Goal: Task Accomplishment & Management: Manage account settings

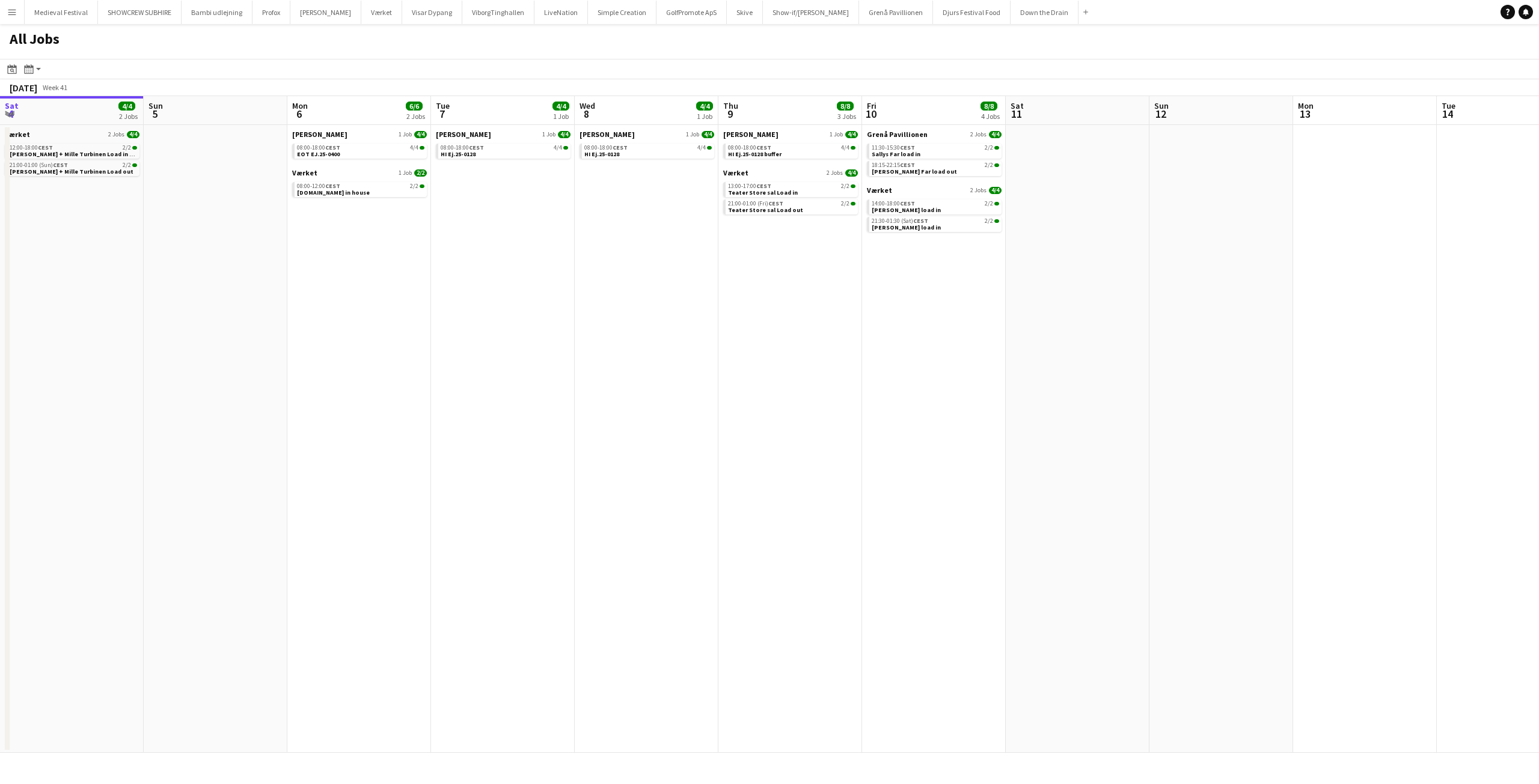
scroll to position [0, 473]
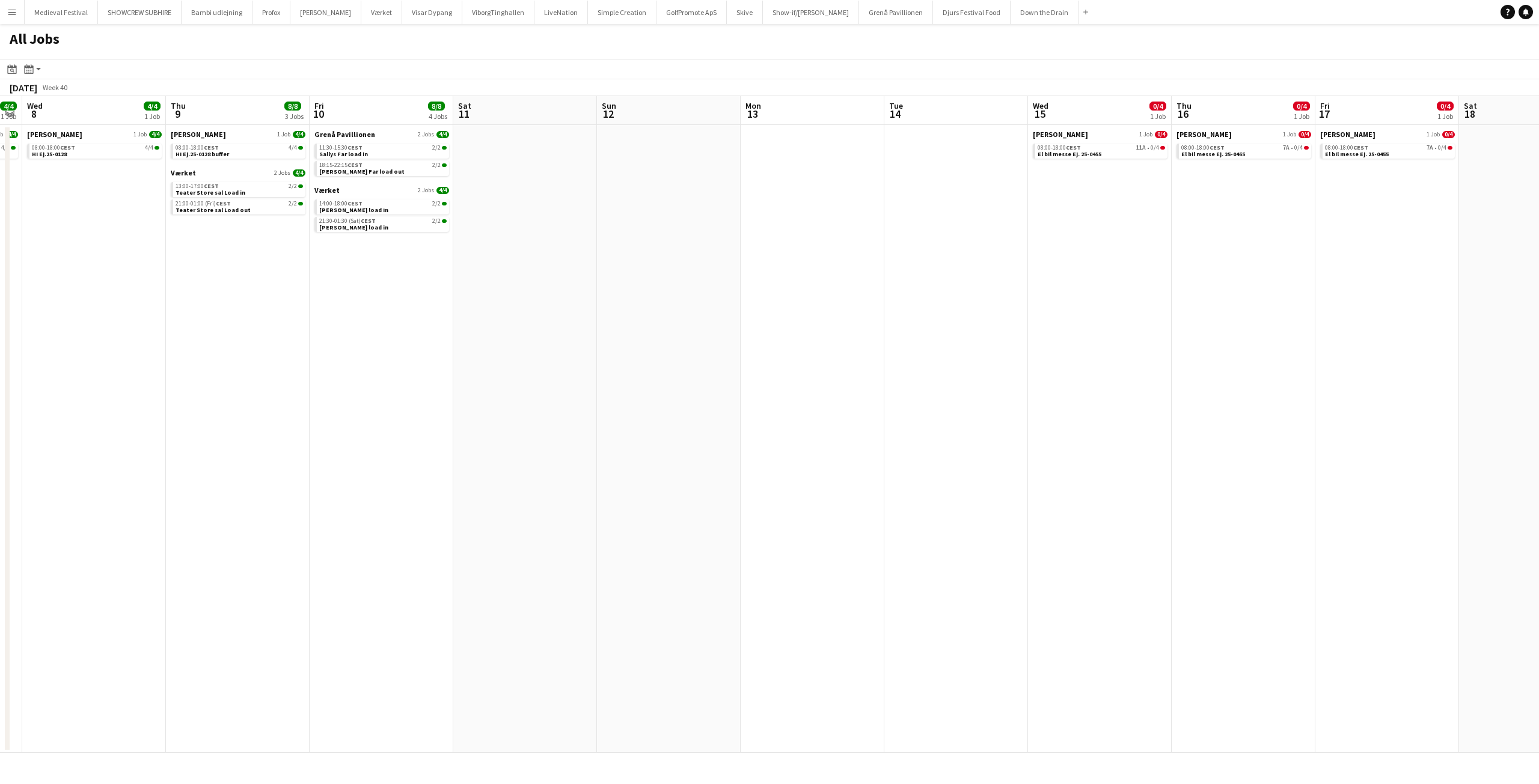
drag, startPoint x: 418, startPoint y: 352, endPoint x: 299, endPoint y: 353, distance: 119.0
click at [271, 347] on app-calendar-viewport "Sun 5 Mon 6 6/6 2 Jobs Tue 7 4/4 1 Job Wed 8 4/4 1 Job Thu 9 8/8 3 Jobs Fri 10 …" at bounding box center [769, 424] width 1539 height 657
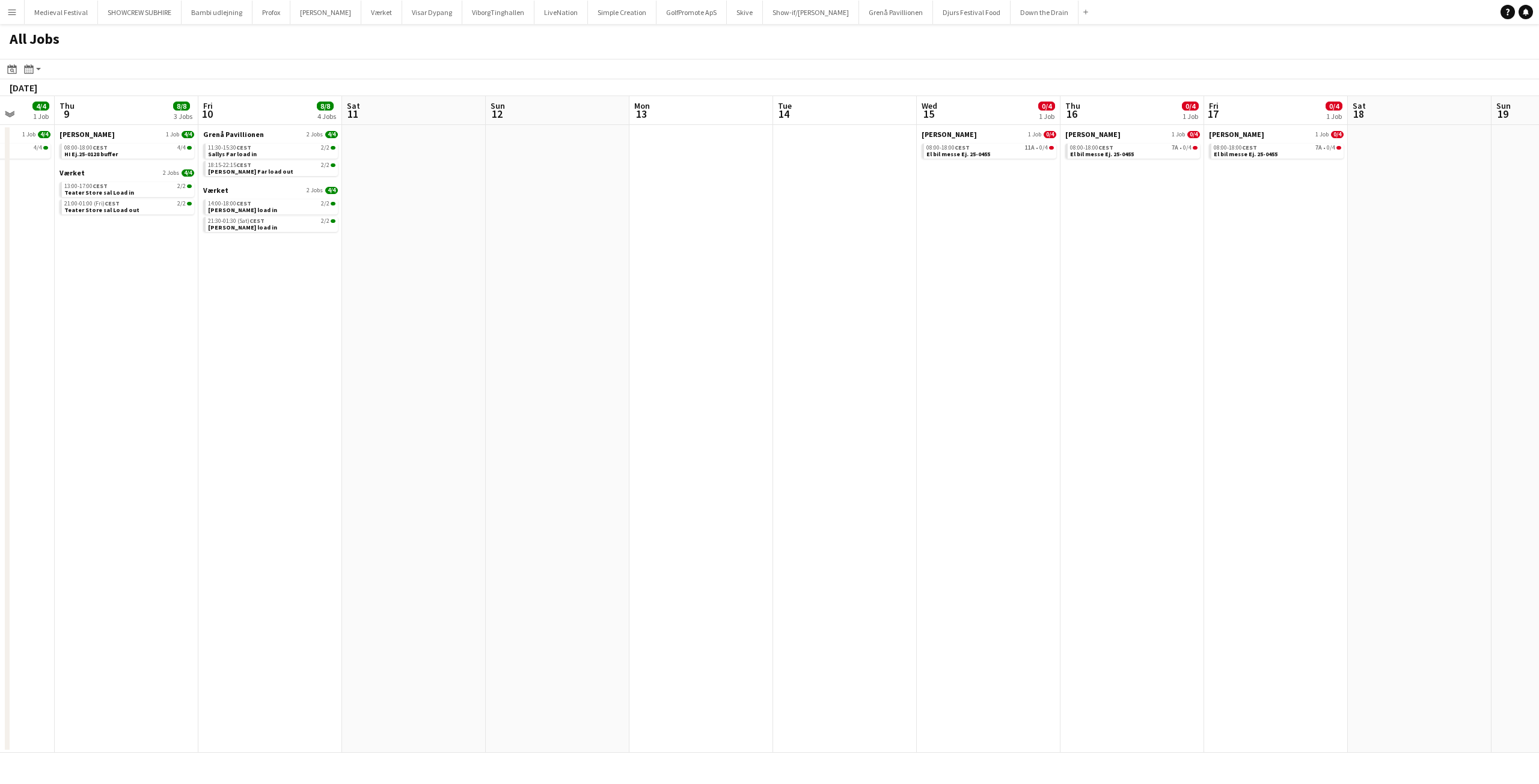
scroll to position [0, 509]
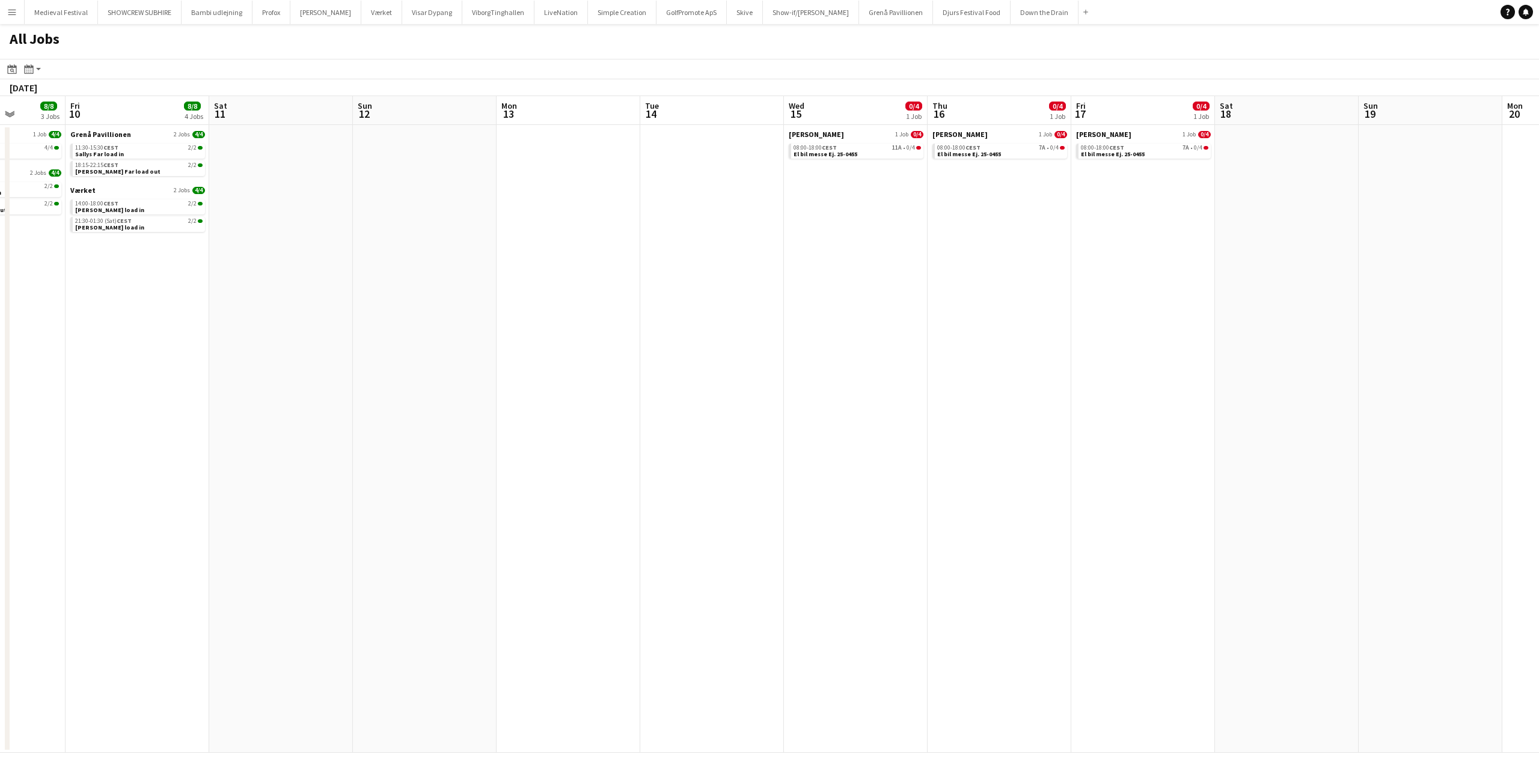
drag, startPoint x: 1109, startPoint y: 345, endPoint x: 0, endPoint y: 347, distance: 1109.0
click at [0, 347] on app-calendar-viewport "Mon 6 6/6 2 Jobs Tue 7 4/4 1 Job Wed 8 4/4 1 Job Thu 9 8/8 3 Jobs Fri 10 8/8 4 …" at bounding box center [769, 424] width 1539 height 657
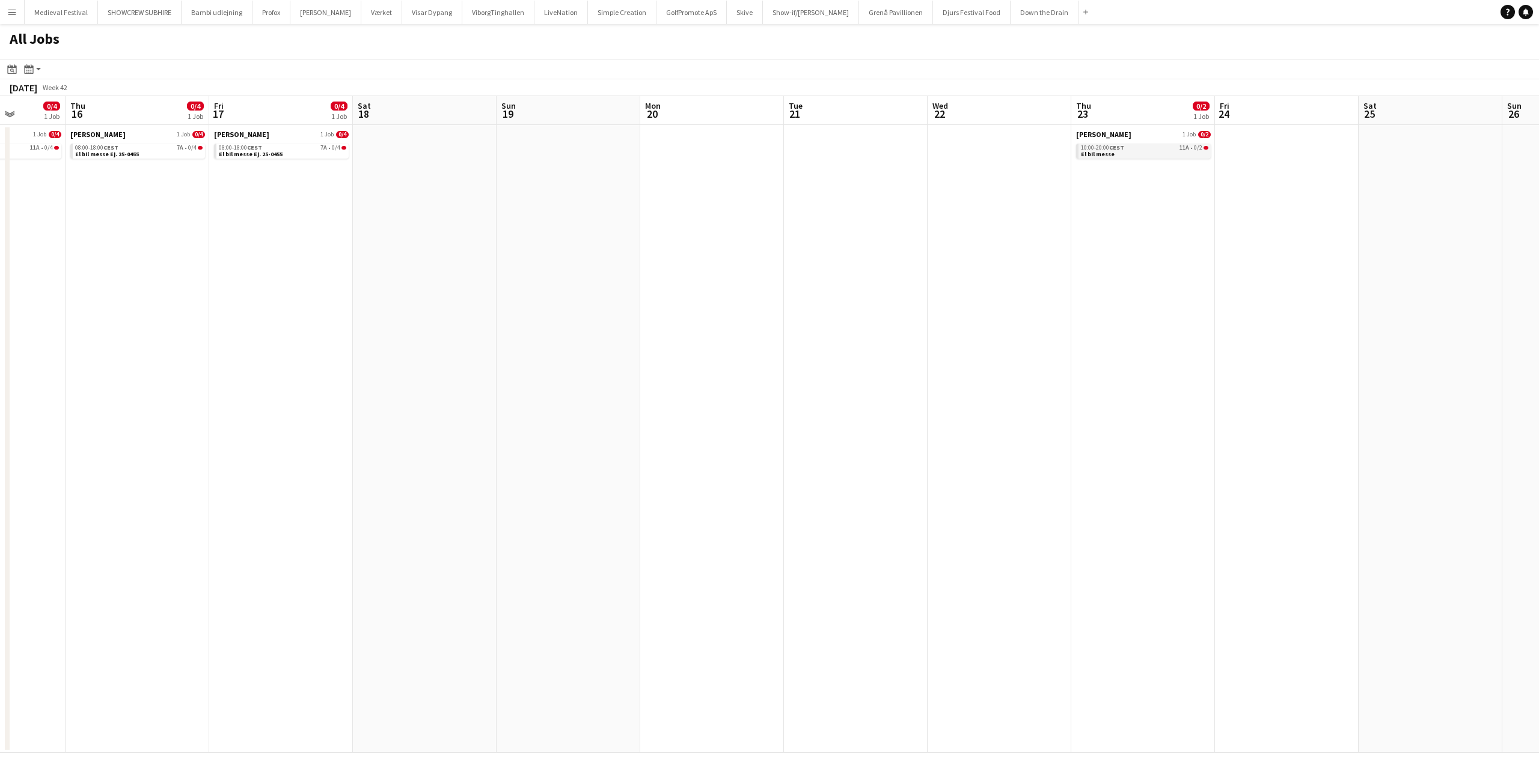
click at [1166, 147] on div "10:00-20:00 CEST 11A • 0/2" at bounding box center [1144, 148] width 128 height 6
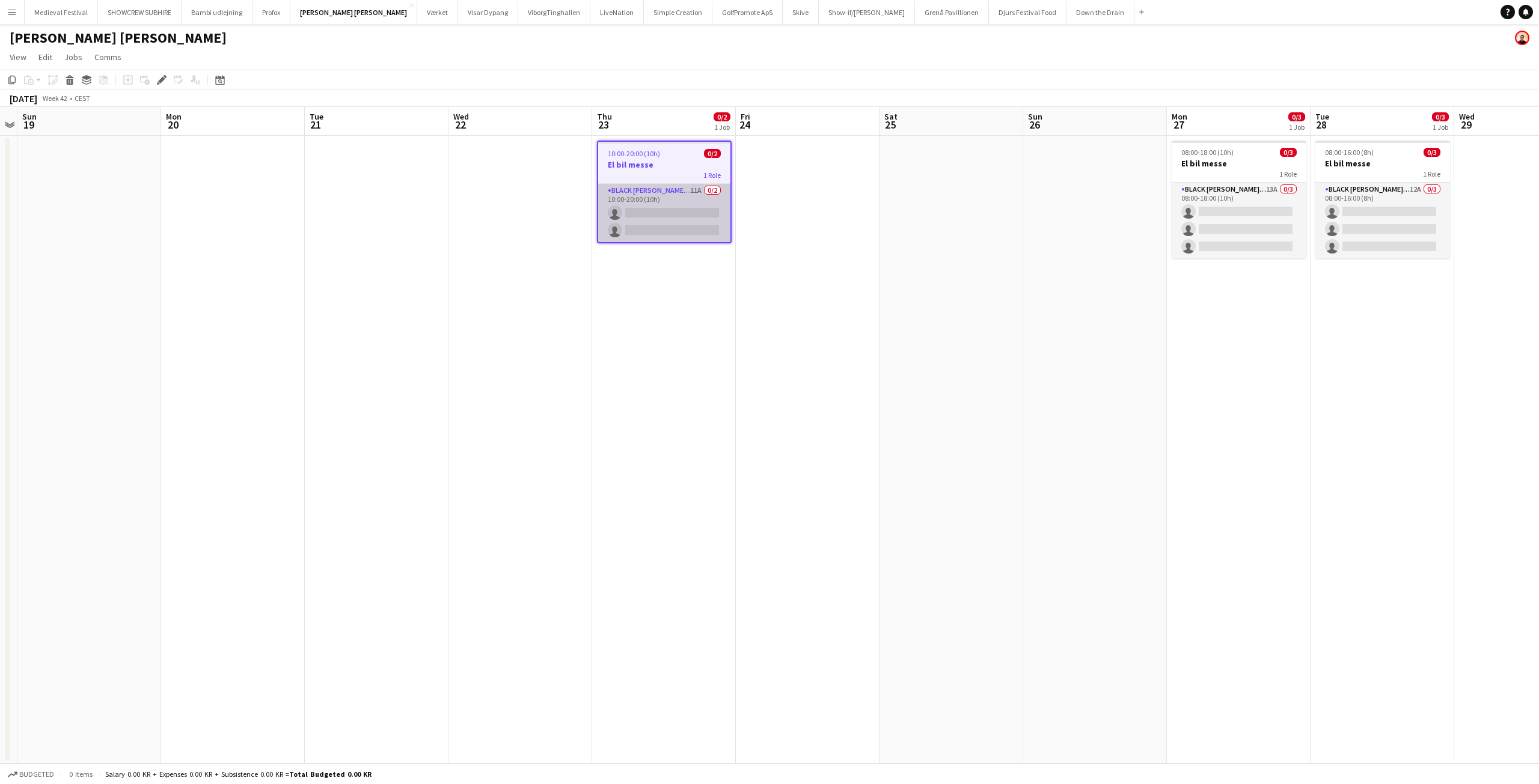
click at [675, 208] on app-card-role "Black Luna Crew (Danny) 11A 0/2 10:00-20:00 (10h) single-neutral-actions single…" at bounding box center [664, 213] width 132 height 58
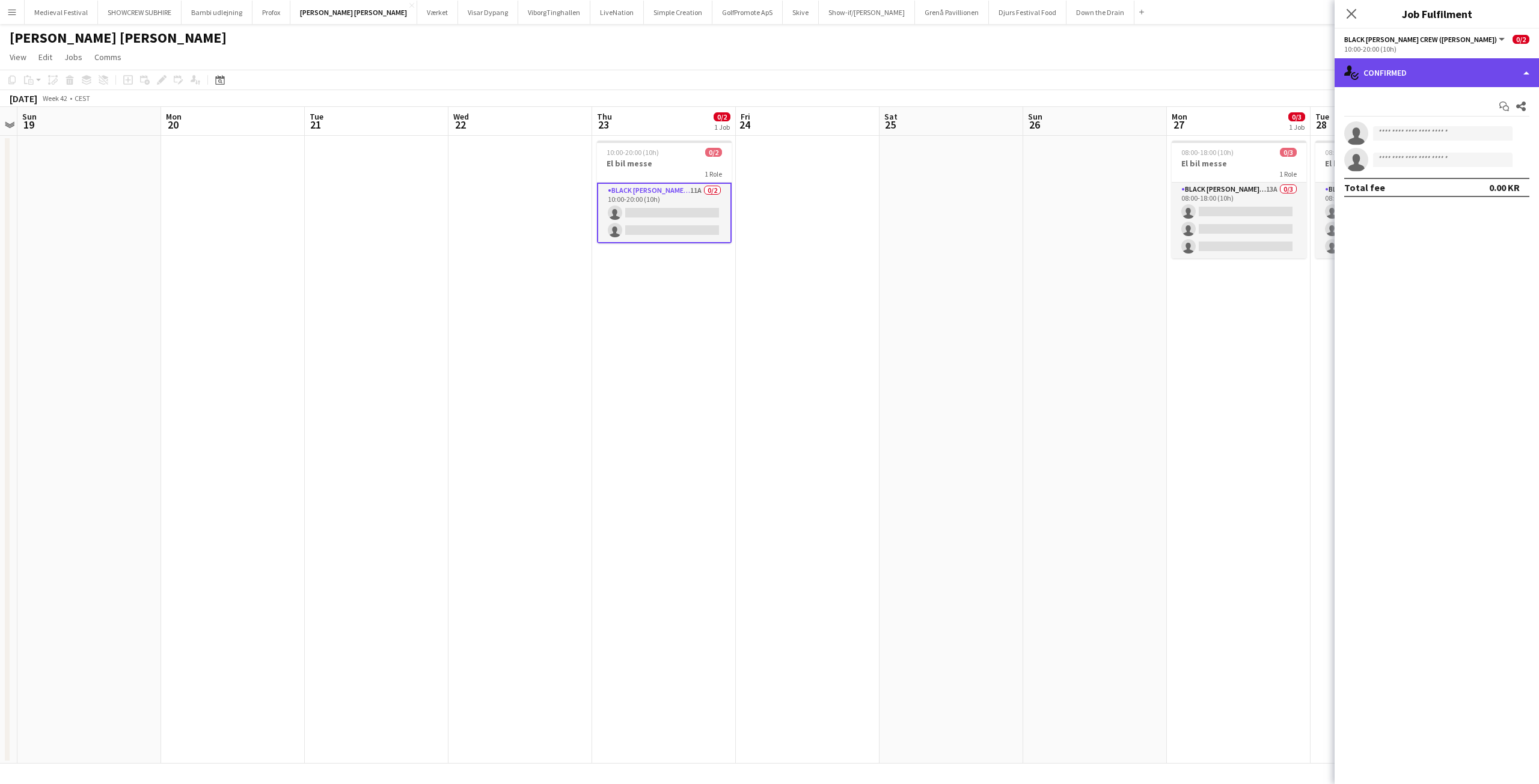
click at [1419, 65] on div "single-neutral-actions-check-2 Confirmed" at bounding box center [1437, 73] width 204 height 29
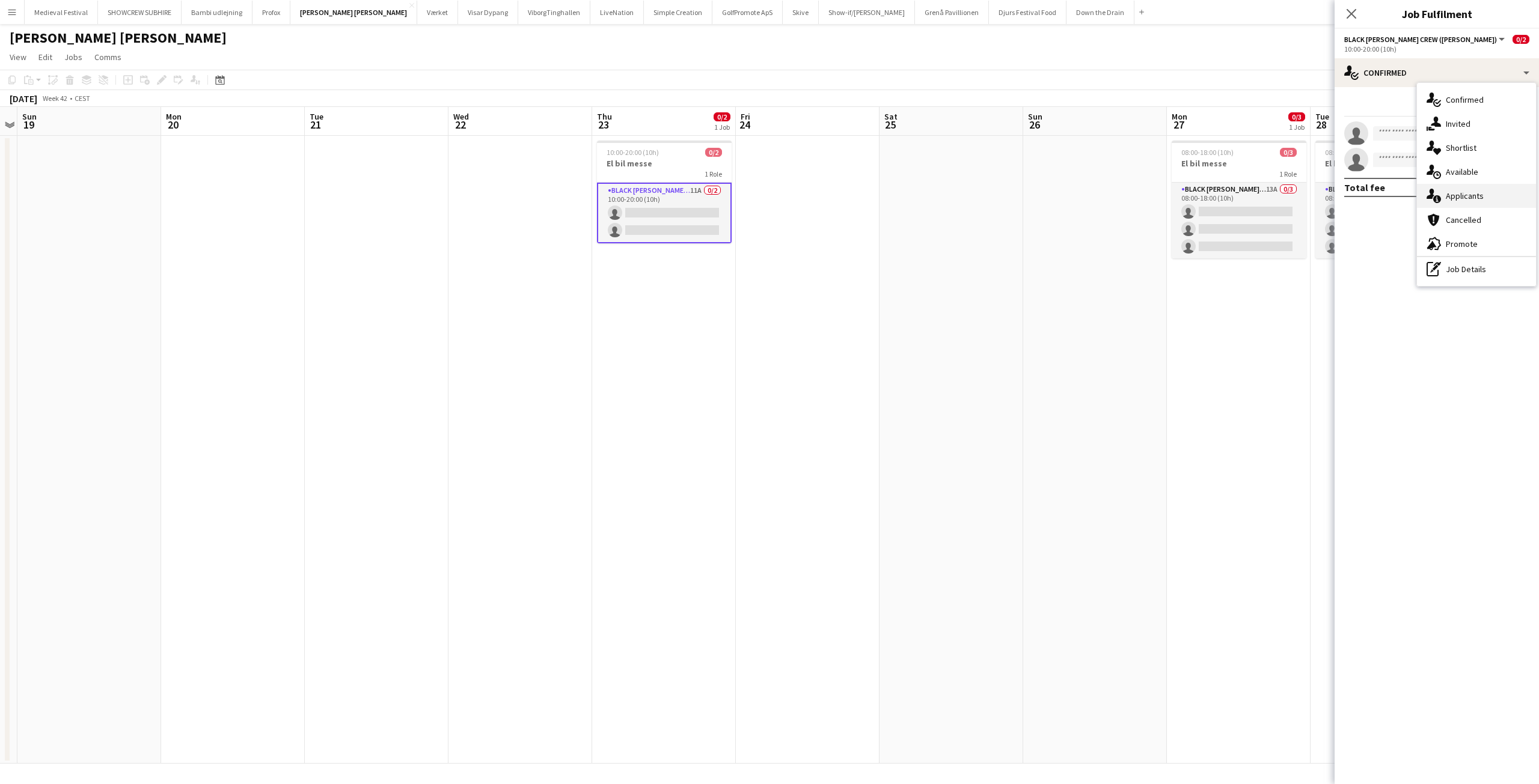
click at [1459, 194] on span "Applicants" at bounding box center [1465, 195] width 38 height 11
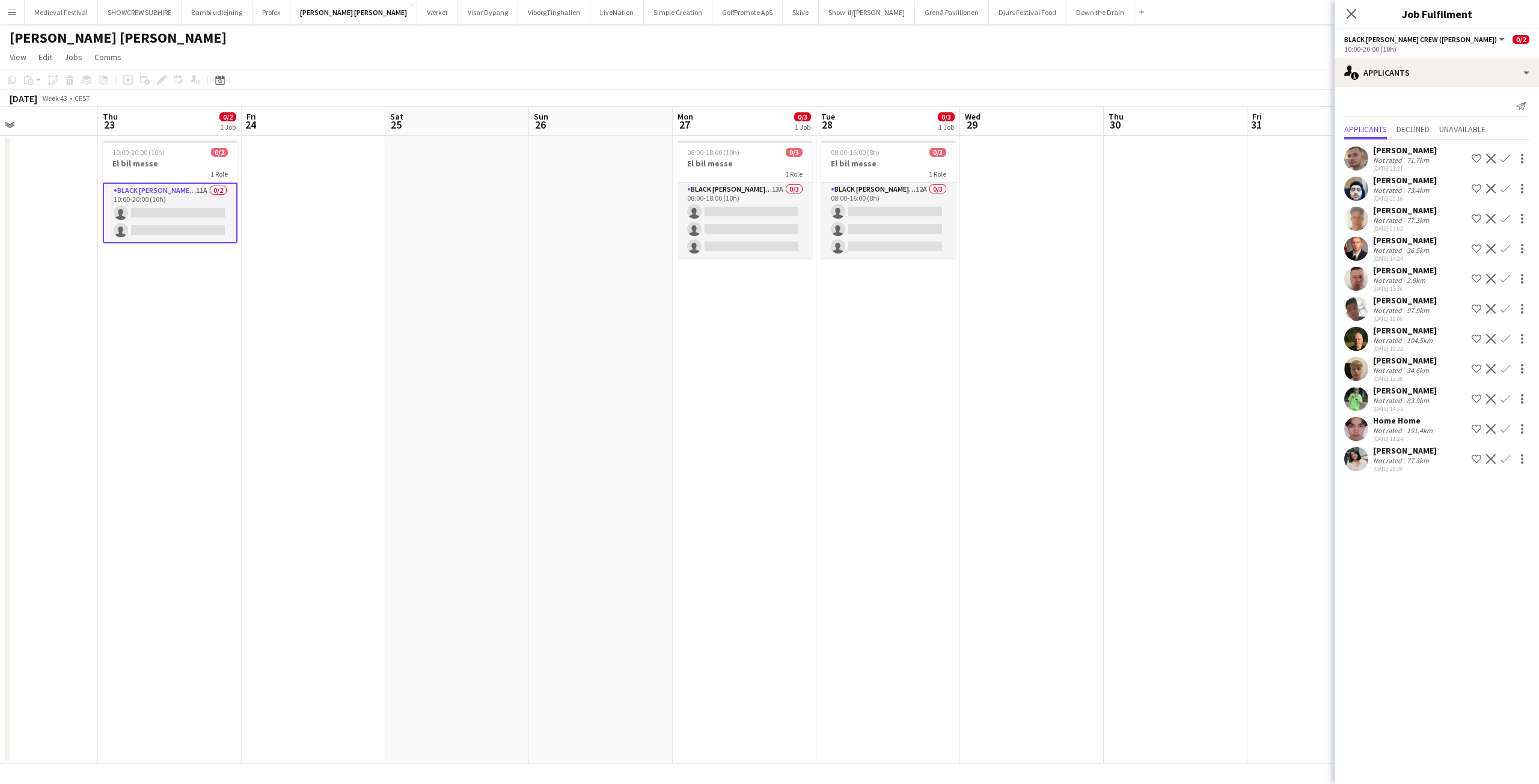
scroll to position [0, 359]
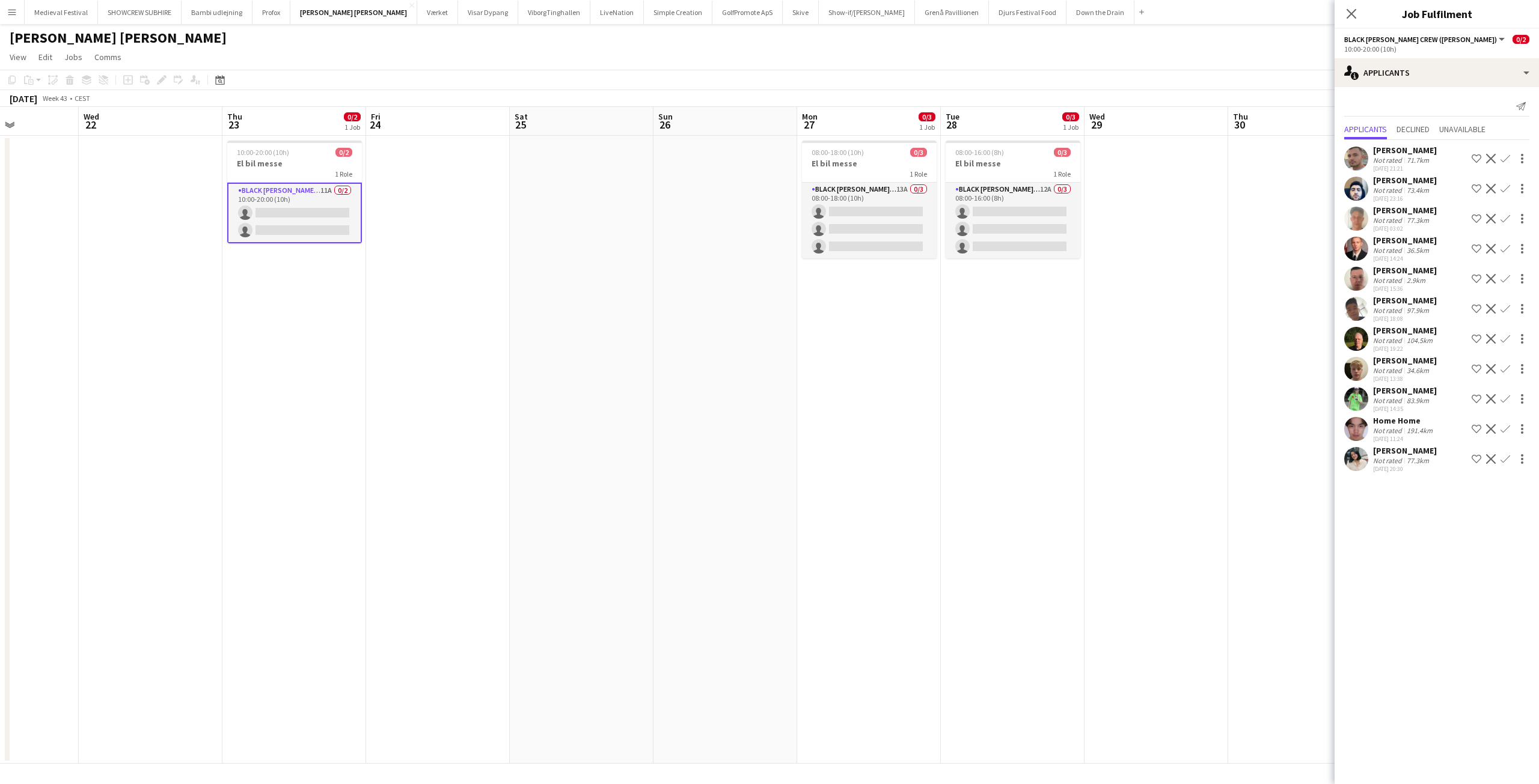
drag, startPoint x: 1080, startPoint y: 296, endPoint x: 735, endPoint y: 317, distance: 345.6
click at [737, 333] on app-calendar-viewport "Sun 19 Mon 20 Tue 21 Wed 22 Thu 23 0/2 1 Job Fri 24 Sat 25 Sun 26 Mon 27 0/3 1 …" at bounding box center [769, 435] width 1539 height 657
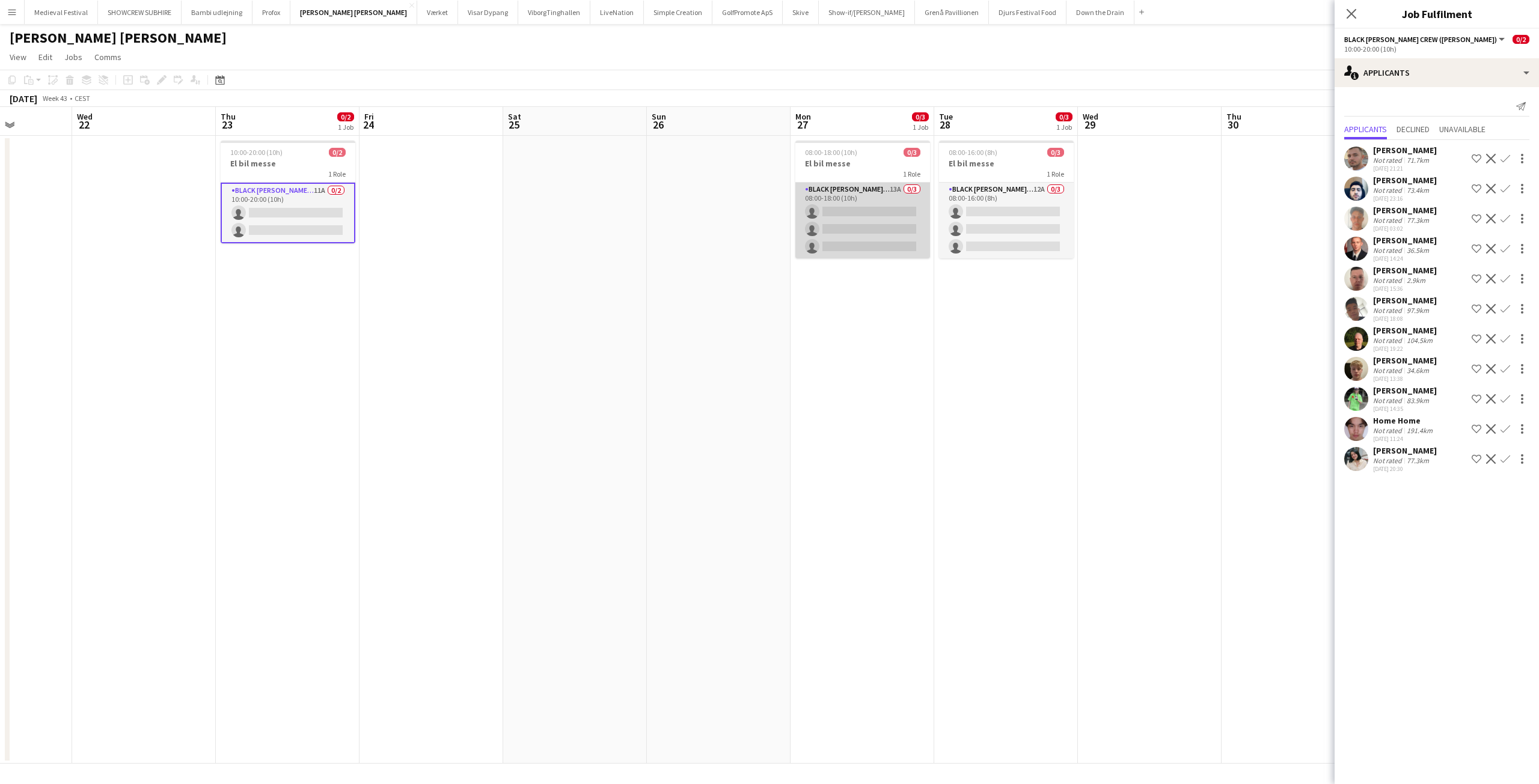
click at [846, 237] on app-card-role "Black Luna Crew (Danny) 13A 0/3 08:00-18:00 (10h) single-neutral-actions single…" at bounding box center [863, 220] width 135 height 76
